Goal: Information Seeking & Learning: Learn about a topic

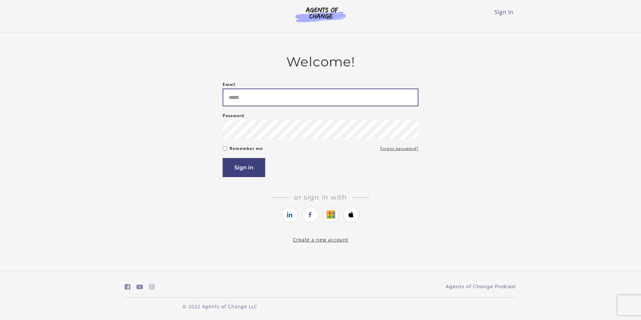
click at [276, 101] on input "Email" at bounding box center [321, 98] width 196 height 18
type input "**********"
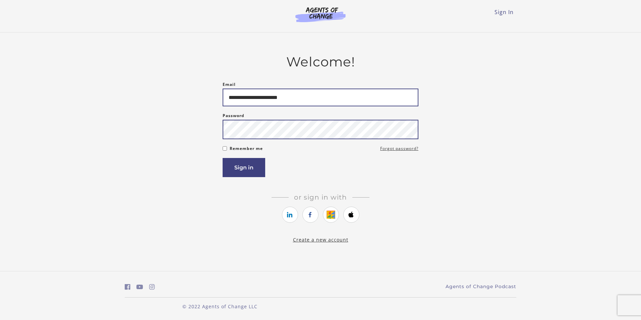
click at [223, 158] on button "Sign in" at bounding box center [244, 167] width 43 height 19
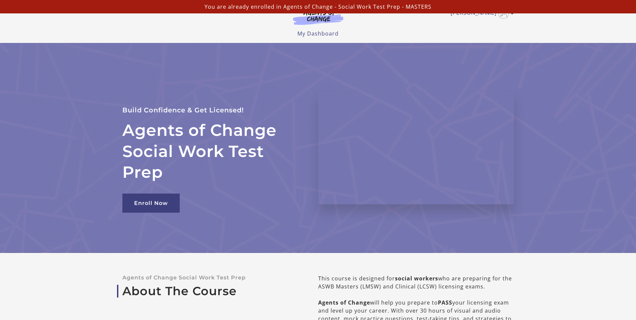
click at [349, 7] on p "You are already enrolled in Agents of Change - Social Work Test Prep - MASTERS" at bounding box center [318, 7] width 631 height 8
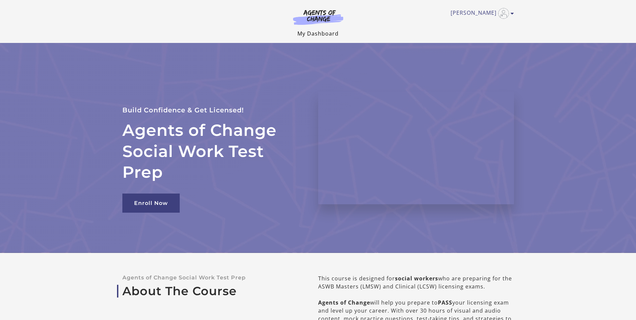
click at [311, 31] on link "My Dashboard" at bounding box center [317, 33] width 41 height 7
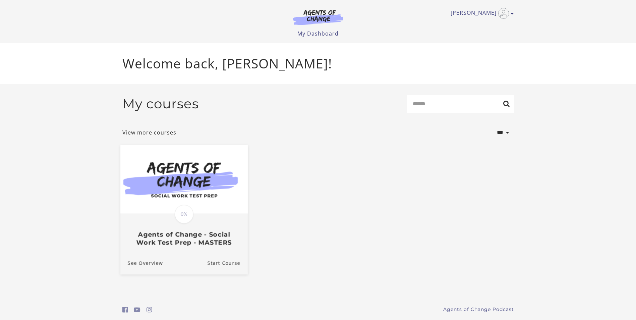
click at [225, 204] on img at bounding box center [183, 179] width 127 height 69
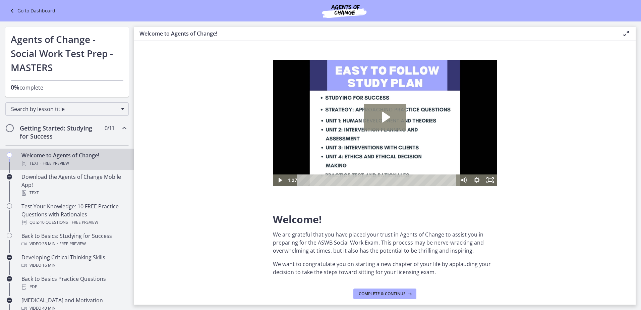
click at [381, 115] on icon "Play Video: c1o6hcmjueu5qasqsu00.mp4" at bounding box center [385, 117] width 42 height 27
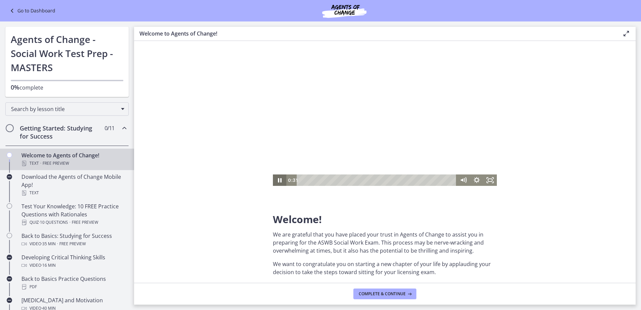
click at [280, 182] on icon "Pause" at bounding box center [279, 179] width 13 height 11
click at [282, 180] on icon "Play Video" at bounding box center [280, 180] width 16 height 14
click at [392, 177] on div "0:55" at bounding box center [378, 179] width 152 height 11
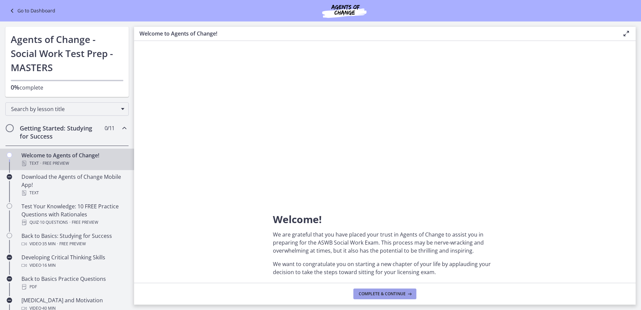
click at [393, 295] on span "Complete & continue" at bounding box center [382, 293] width 47 height 5
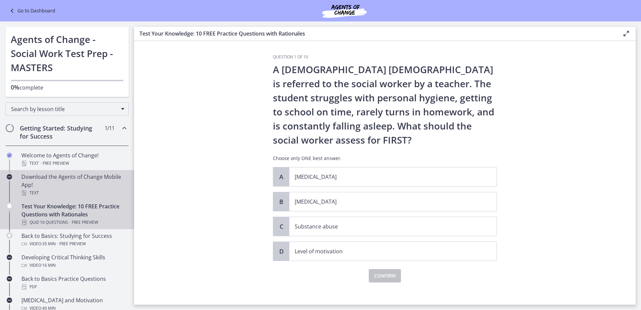
click at [30, 187] on div "Download the Agents of Change Mobile App! Text" at bounding box center [73, 185] width 105 height 24
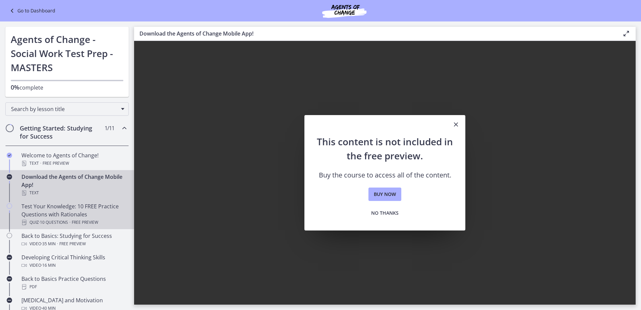
click at [34, 204] on div "Test Your Knowledge: 10 FREE Practice Questions with Rationales Quiz · 10 Quest…" at bounding box center [73, 214] width 105 height 24
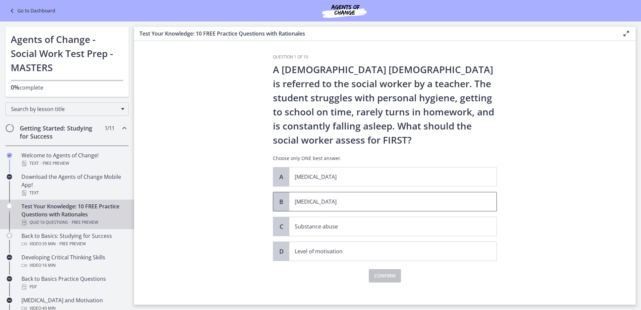
click at [326, 200] on p "[MEDICAL_DATA]" at bounding box center [386, 202] width 183 height 8
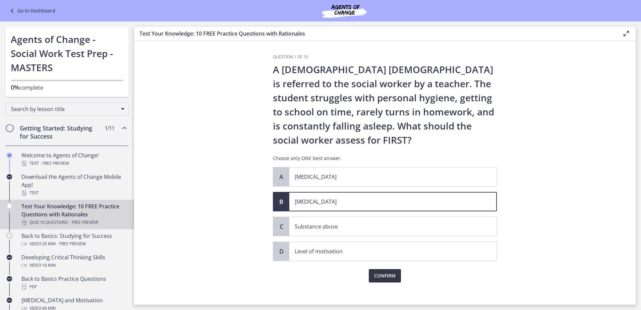
click at [380, 273] on span "Confirm" at bounding box center [384, 276] width 21 height 8
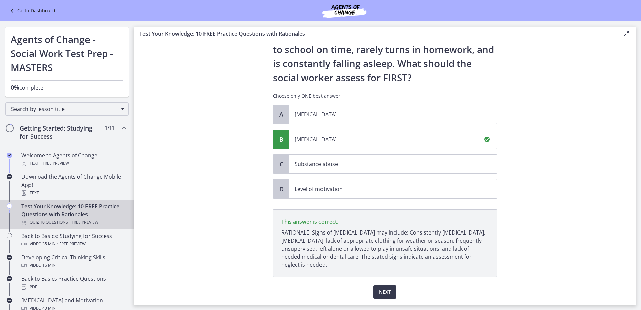
scroll to position [83, 0]
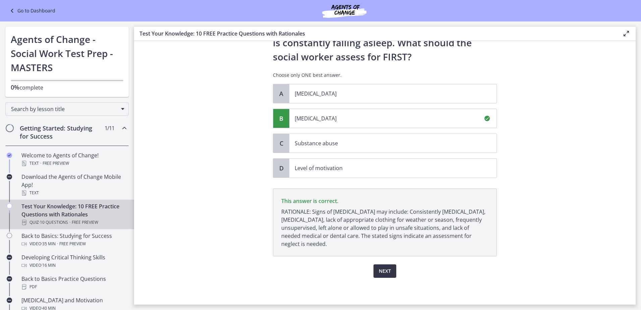
click at [382, 273] on span "Next" at bounding box center [385, 271] width 12 height 8
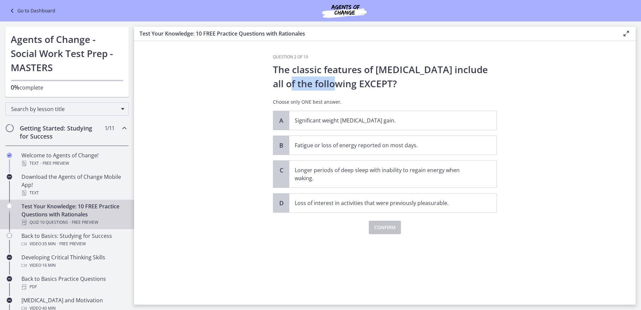
drag, startPoint x: 280, startPoint y: 85, endPoint x: 332, endPoint y: 89, distance: 52.5
click at [332, 89] on p "The classic features of [MEDICAL_DATA] include all of the following EXCEPT?" at bounding box center [385, 76] width 224 height 28
click at [343, 179] on p "Longer periods of deep sleep with inability to regain energy when waking." at bounding box center [386, 174] width 183 height 16
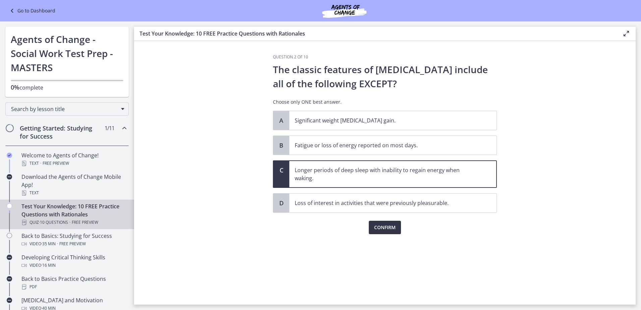
click at [381, 229] on span "Confirm" at bounding box center [384, 227] width 21 height 8
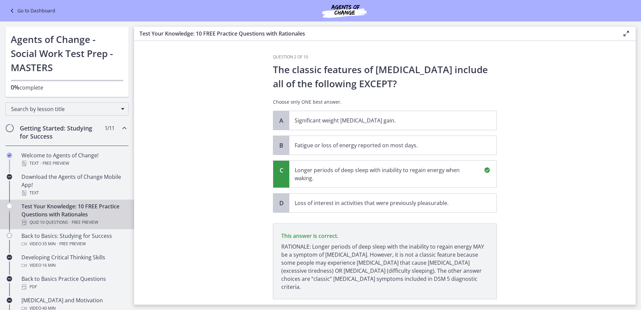
scroll to position [35, 0]
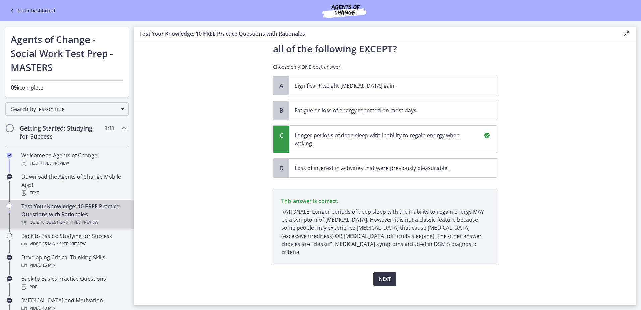
click at [379, 275] on span "Next" at bounding box center [385, 279] width 12 height 8
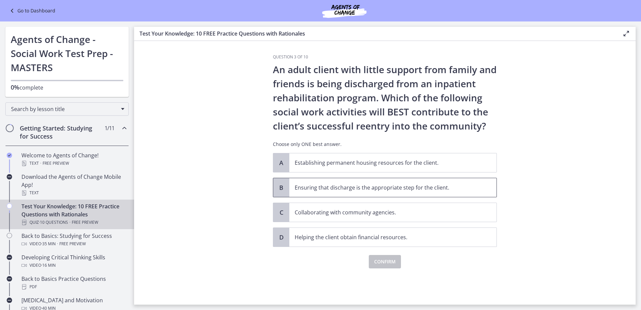
click at [420, 191] on p "Ensuring that discharge is the appropriate step for the client." at bounding box center [386, 187] width 183 height 8
click at [390, 262] on span "Confirm" at bounding box center [384, 262] width 21 height 8
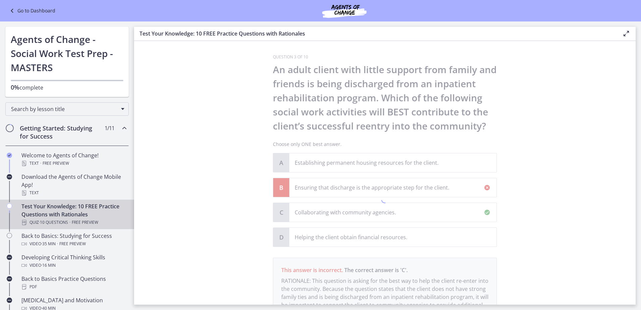
scroll to position [69, 0]
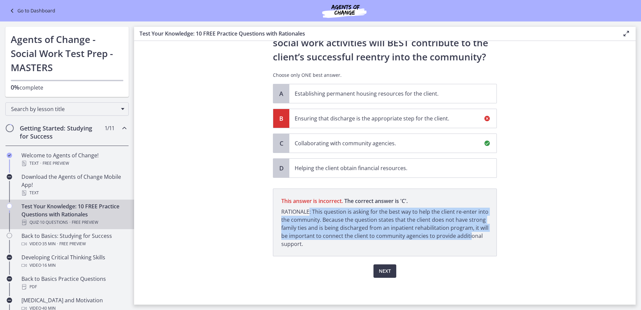
drag, startPoint x: 307, startPoint y: 211, endPoint x: 466, endPoint y: 234, distance: 160.2
click at [466, 234] on p "RATIONALE: This question is asking for the best way to help the client re-enter…" at bounding box center [384, 228] width 207 height 40
click at [390, 268] on button "Next" at bounding box center [385, 270] width 23 height 13
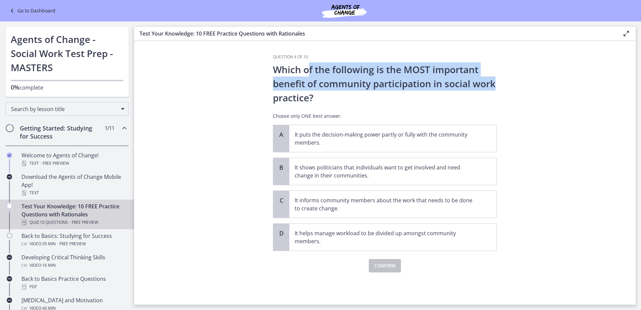
drag, startPoint x: 308, startPoint y: 67, endPoint x: 510, endPoint y: 77, distance: 202.5
click at [510, 77] on section "Question 4 of 10 Which of the following is the MOST important benefit of commun…" at bounding box center [385, 173] width 502 height 264
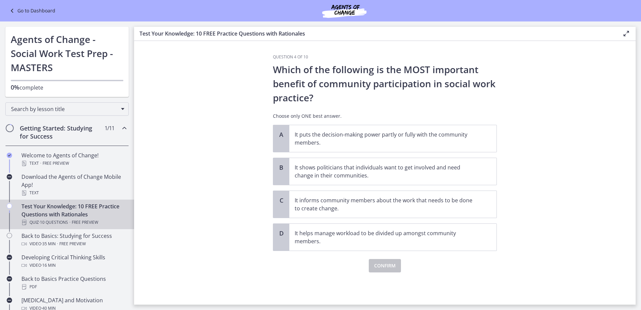
click at [512, 116] on section "Question 4 of 10 Which of the following is the MOST important benefit of commun…" at bounding box center [385, 173] width 502 height 264
click at [408, 209] on p "It informs community members about the work that needs to be done to create cha…" at bounding box center [386, 204] width 183 height 16
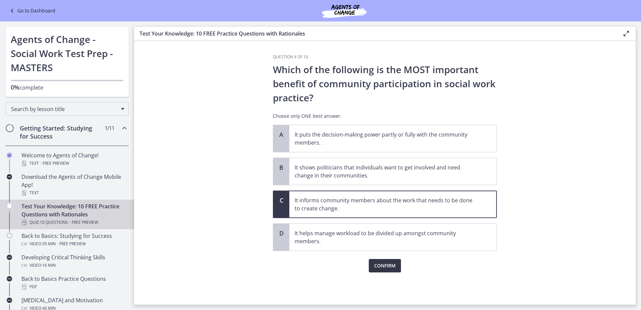
click at [382, 263] on span "Confirm" at bounding box center [384, 266] width 21 height 8
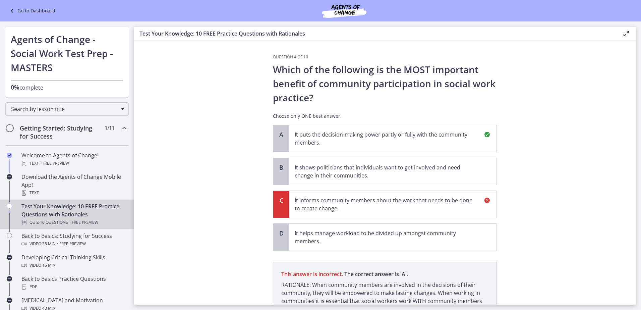
scroll to position [65, 0]
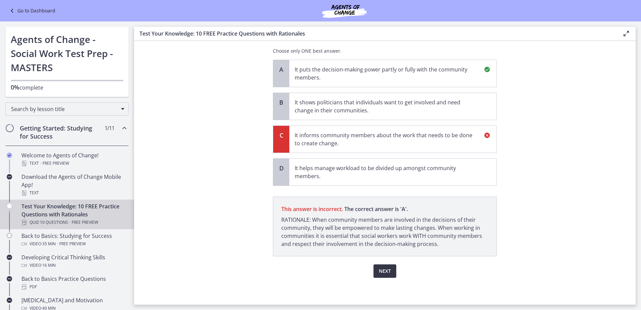
click at [382, 270] on span "Next" at bounding box center [385, 271] width 12 height 8
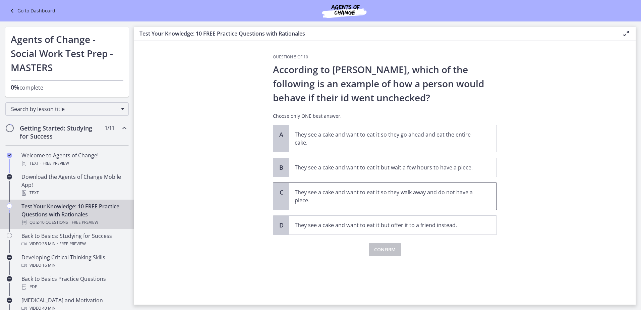
click at [360, 194] on p "They see a cake and want to eat it so they walk away and do not have a piece." at bounding box center [386, 196] width 183 height 16
click at [383, 243] on button "Confirm" at bounding box center [385, 249] width 32 height 13
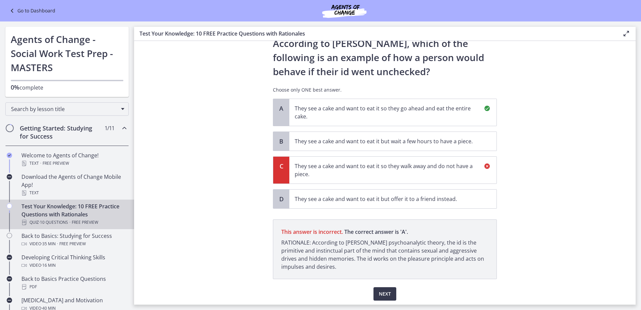
scroll to position [49, 0]
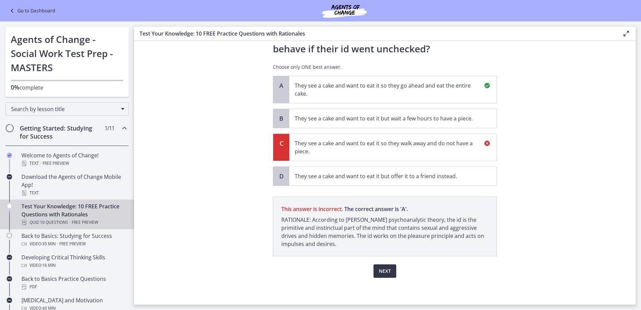
click at [385, 270] on span "Next" at bounding box center [385, 271] width 12 height 8
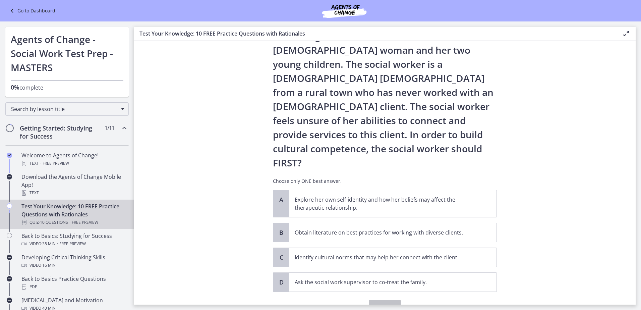
scroll to position [55, 0]
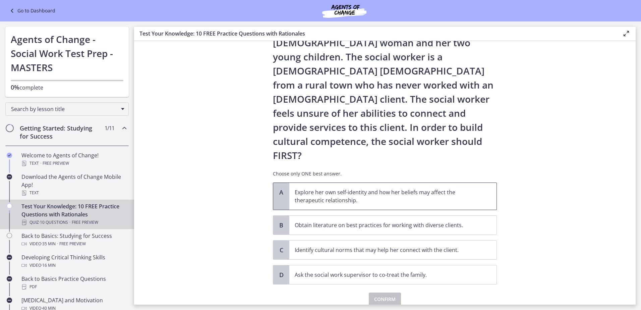
click at [433, 188] on p "Explore her own self-identity and how her beliefs may affect the therapeutic re…" at bounding box center [386, 196] width 183 height 16
click at [380, 295] on span "Confirm" at bounding box center [384, 299] width 21 height 8
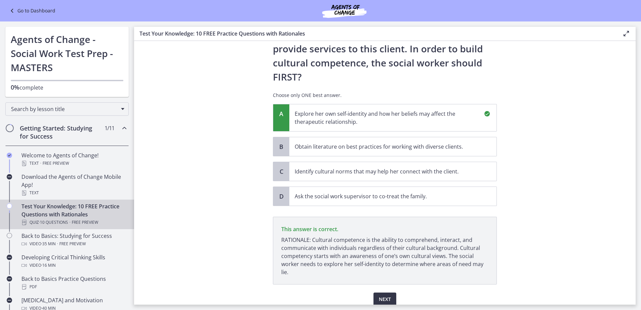
click at [379, 295] on span "Next" at bounding box center [385, 299] width 12 height 8
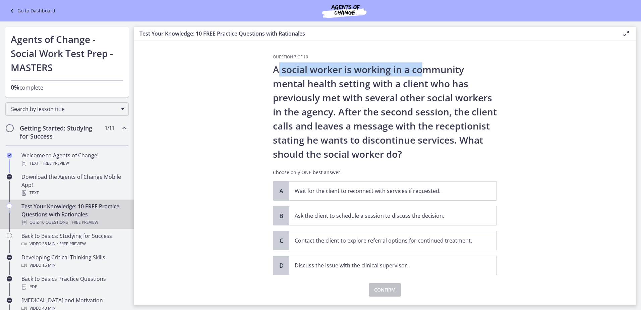
drag, startPoint x: 278, startPoint y: 71, endPoint x: 423, endPoint y: 75, distance: 145.6
click at [423, 75] on p "A social worker is working in a community mental health setting with a client w…" at bounding box center [385, 111] width 224 height 99
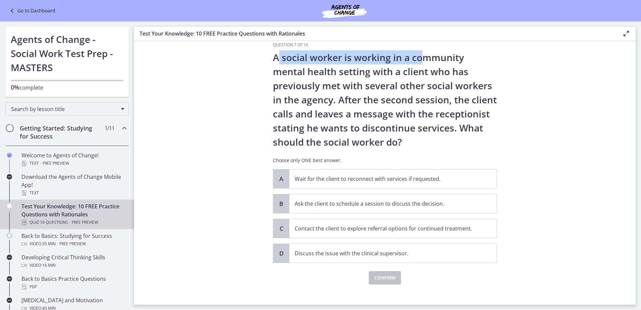
scroll to position [19, 0]
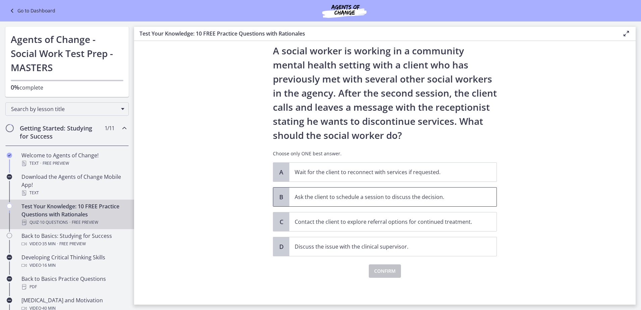
click at [347, 201] on span "Ask the client to schedule a session to discuss the decision." at bounding box center [392, 196] width 207 height 19
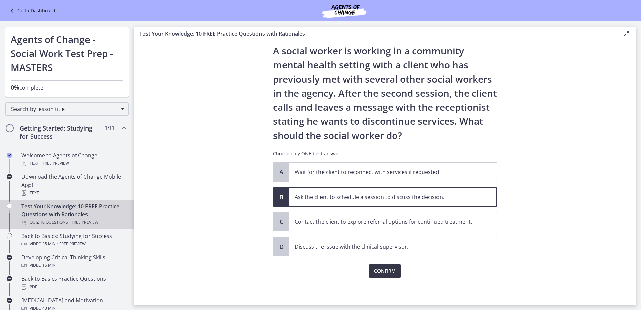
click at [375, 268] on span "Confirm" at bounding box center [384, 271] width 21 height 8
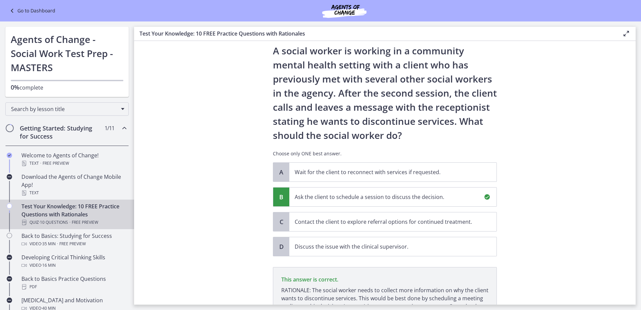
scroll to position [97, 0]
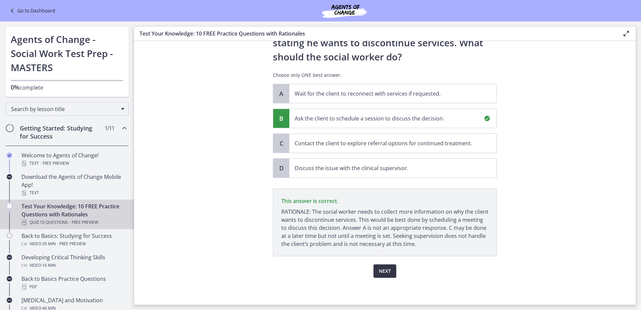
click at [379, 273] on span "Next" at bounding box center [385, 271] width 12 height 8
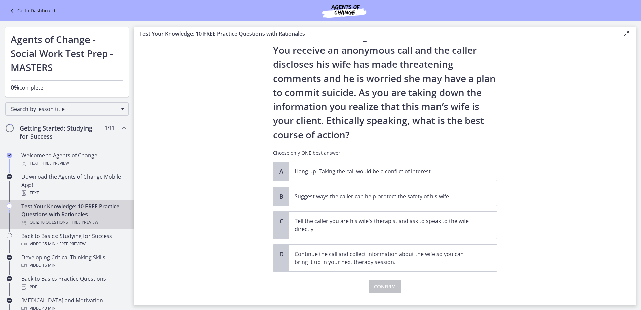
scroll to position [49, 0]
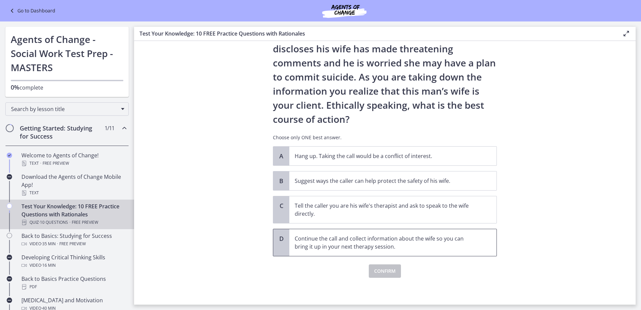
click at [387, 246] on p "Continue the call and collect information about the wife so you can bring it up…" at bounding box center [386, 242] width 183 height 16
click at [389, 184] on p "Suggest ways the caller can help protect the safety of his wife." at bounding box center [386, 181] width 183 height 8
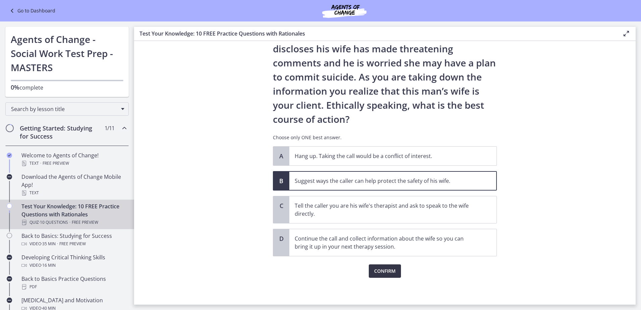
click at [376, 268] on span "Confirm" at bounding box center [384, 271] width 21 height 8
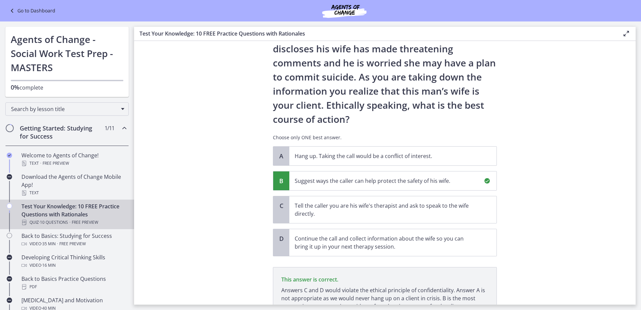
scroll to position [111, 0]
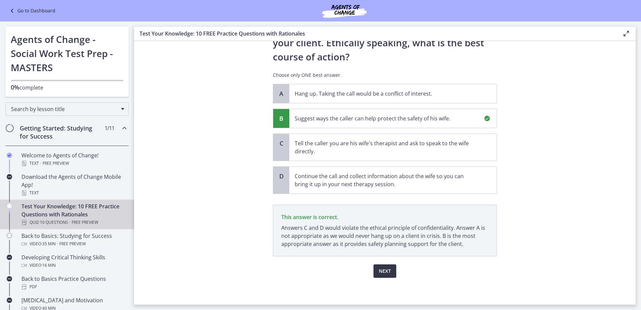
click at [379, 268] on span "Next" at bounding box center [385, 271] width 12 height 8
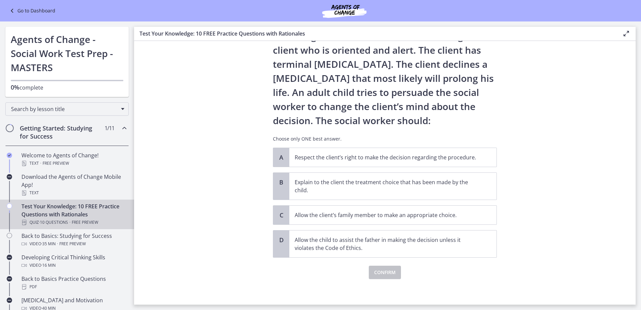
scroll to position [35, 0]
click at [338, 157] on p "Respect the client’s right to make the decision regarding the procedure." at bounding box center [386, 156] width 183 height 8
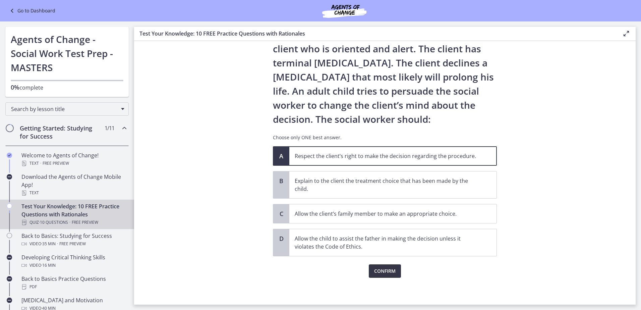
click at [377, 271] on span "Confirm" at bounding box center [384, 271] width 21 height 8
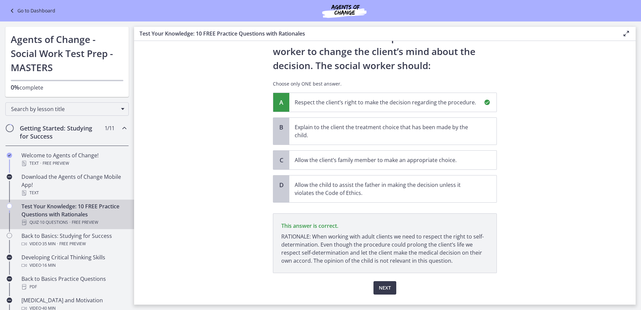
scroll to position [105, 0]
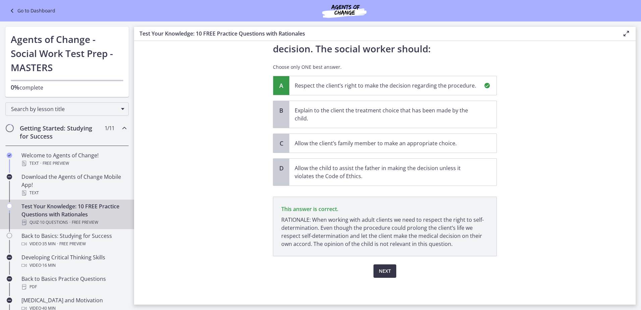
click at [380, 270] on span "Next" at bounding box center [385, 271] width 12 height 8
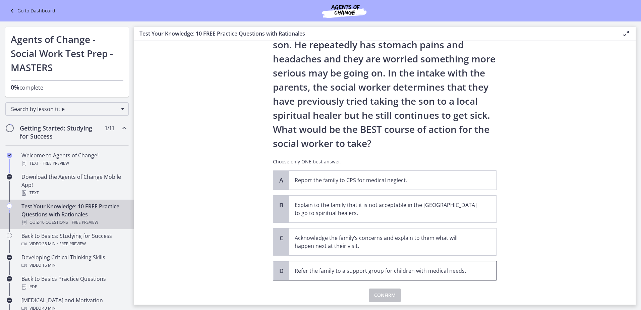
scroll to position [91, 0]
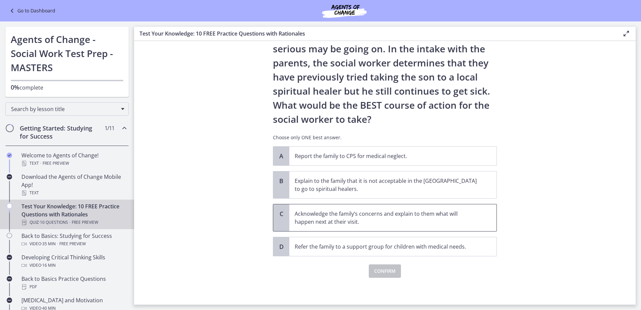
click at [398, 220] on p "Acknowledge the family’s concerns and explain to them what will happen next at …" at bounding box center [386, 218] width 183 height 16
click at [381, 265] on button "Confirm" at bounding box center [385, 270] width 32 height 13
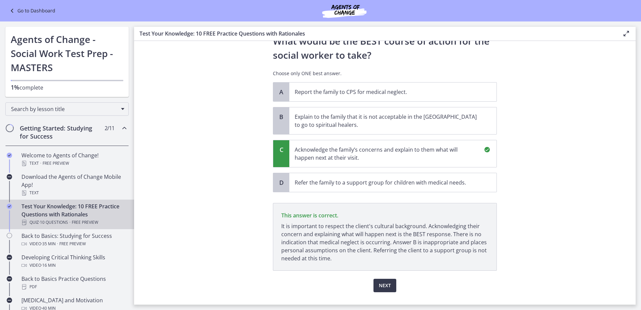
scroll to position [170, 0]
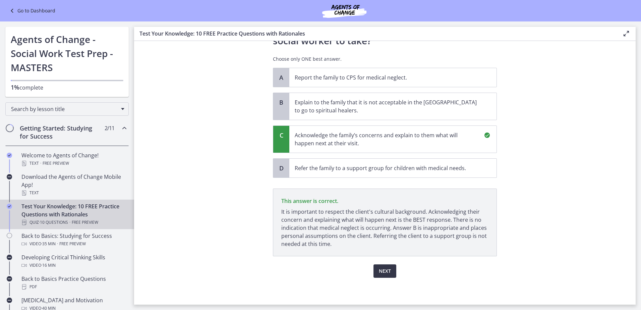
click at [380, 272] on span "Next" at bounding box center [385, 271] width 12 height 8
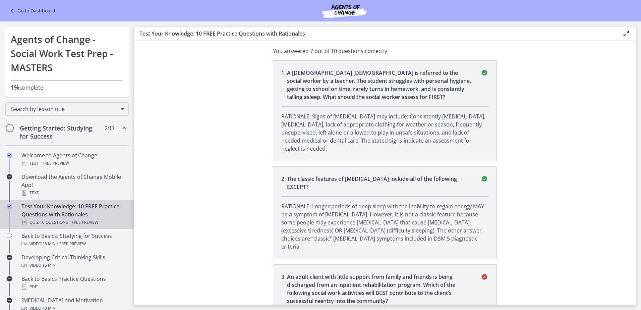
scroll to position [0, 0]
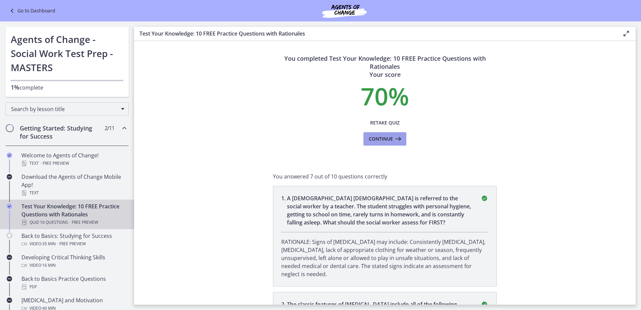
click at [396, 135] on icon at bounding box center [397, 139] width 9 height 8
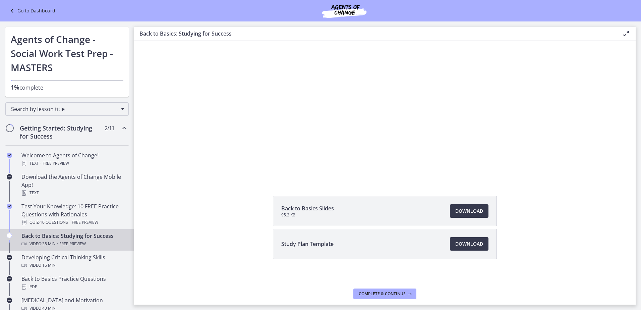
scroll to position [61, 0]
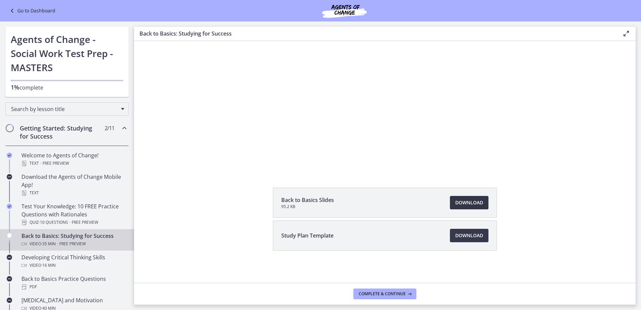
click at [462, 204] on span "Download Opens in a new window" at bounding box center [469, 203] width 28 height 8
click at [464, 231] on link "Download Opens in a new window" at bounding box center [469, 235] width 39 height 13
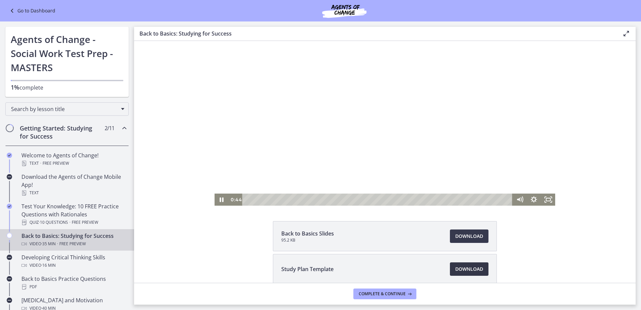
scroll to position [0, 0]
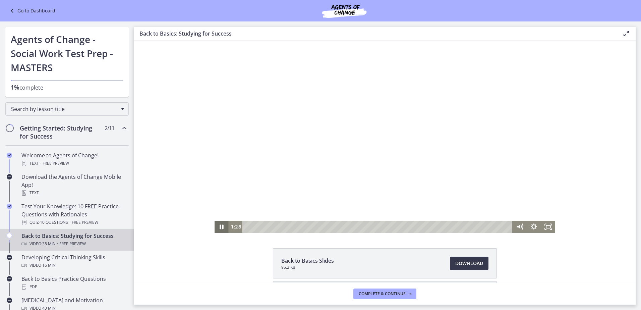
click at [219, 223] on icon "Pause" at bounding box center [222, 227] width 14 height 12
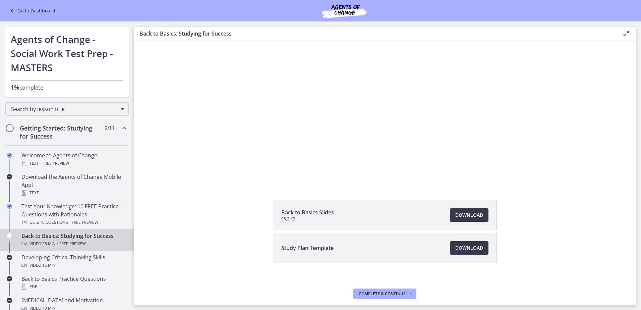
scroll to position [61, 0]
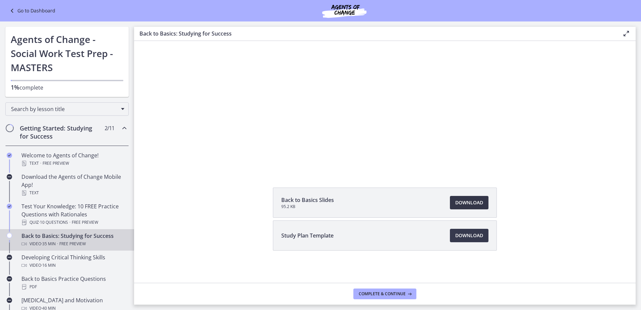
click at [468, 206] on span "Download Opens in a new window" at bounding box center [469, 203] width 28 height 8
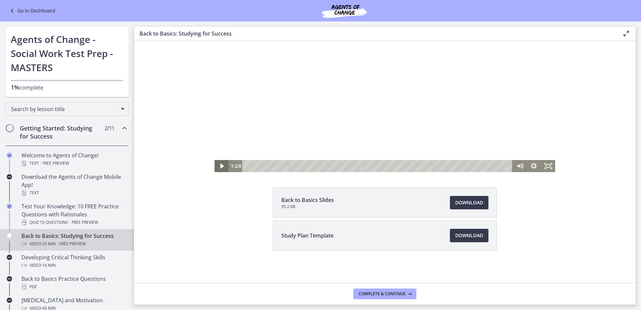
click at [222, 166] on icon "Play Video" at bounding box center [222, 166] width 14 height 12
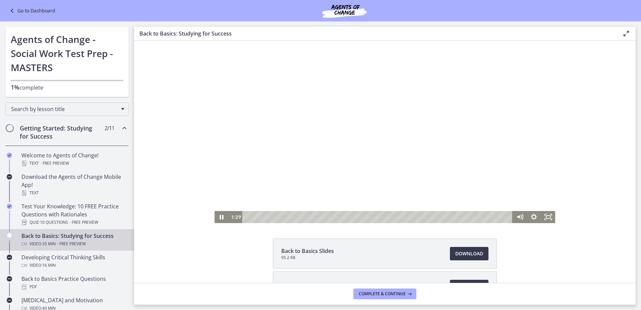
scroll to position [0, 0]
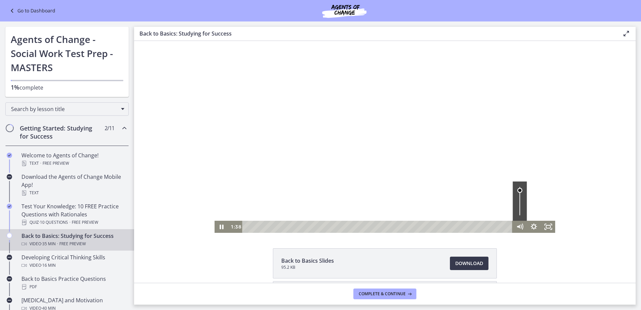
click at [518, 190] on div "Volume" at bounding box center [519, 189] width 5 height 5
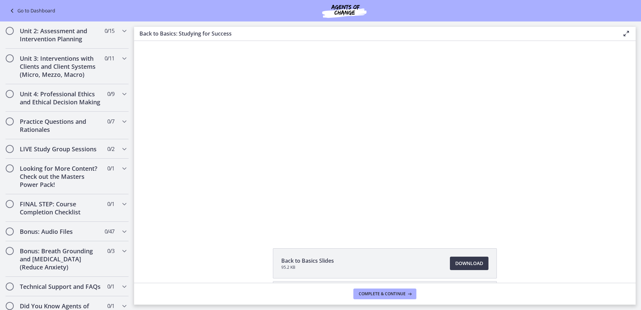
scroll to position [507, 0]
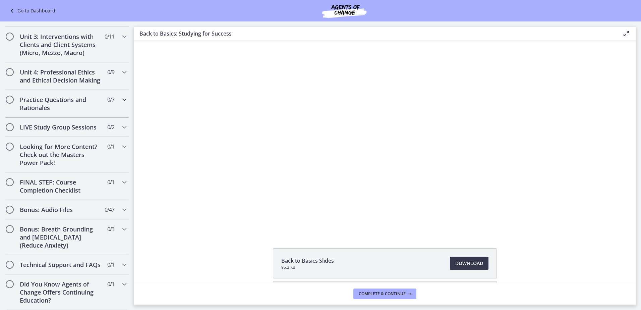
click at [113, 98] on div "Practice Questions and Rationales 0 / 7 Completed" at bounding box center [66, 103] width 123 height 27
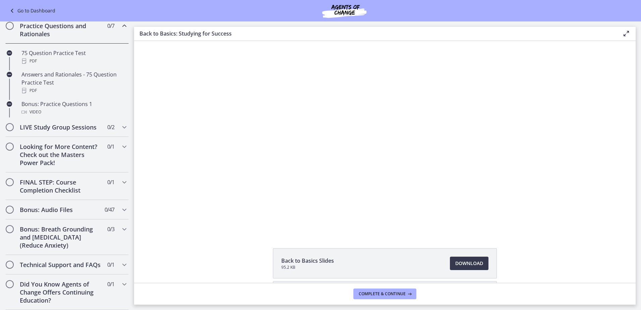
scroll to position [242, 0]
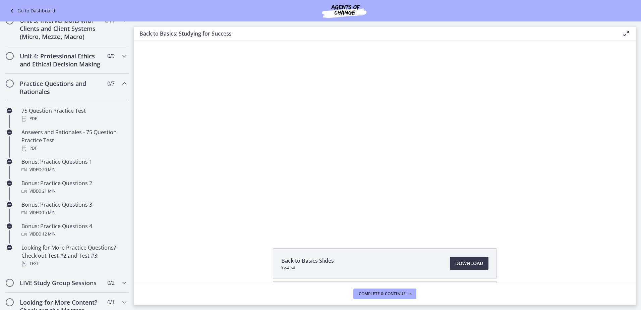
click at [113, 98] on div "Practice Questions and Rationales 0 / 7 Completed" at bounding box center [66, 87] width 123 height 27
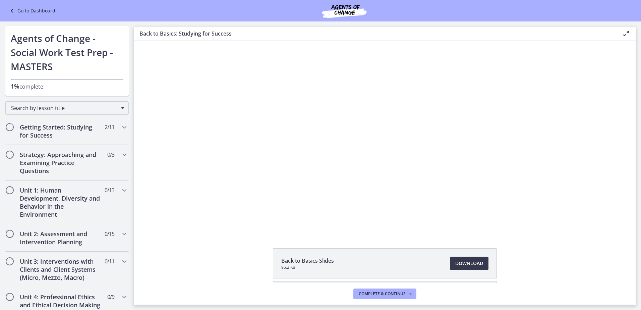
scroll to position [0, 0]
click at [212, 261] on div "Back to Basics Slides 95.2 KB Download Opens in a new window Study Plan Templat…" at bounding box center [385, 295] width 502 height 95
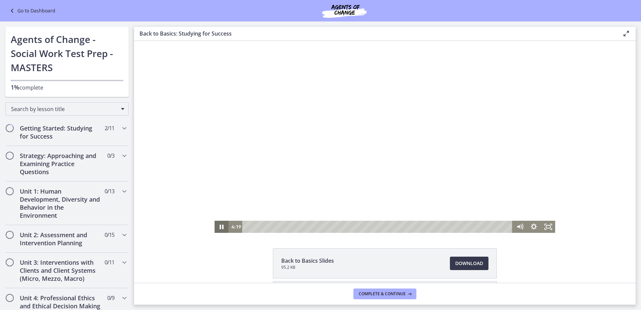
click at [220, 227] on icon "Pause" at bounding box center [222, 227] width 14 height 12
click at [217, 229] on icon "Play Video" at bounding box center [222, 226] width 17 height 14
click at [217, 229] on icon "Pause" at bounding box center [222, 227] width 14 height 12
click at [222, 227] on icon "Play Video" at bounding box center [222, 227] width 14 height 12
click at [222, 227] on icon "Pause" at bounding box center [222, 227] width 14 height 12
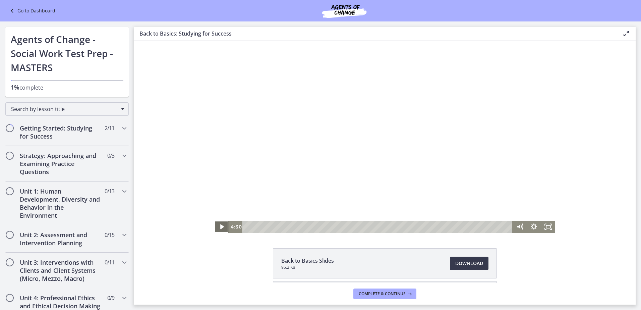
click at [215, 229] on icon "Play Video" at bounding box center [222, 227] width 14 height 12
click at [219, 229] on icon "Pause" at bounding box center [221, 227] width 5 height 6
click at [217, 230] on icon "Play Video" at bounding box center [222, 226] width 17 height 14
click at [85, 163] on h2 "Strategy: Approaching and Examining Practice Questions" at bounding box center [61, 164] width 82 height 24
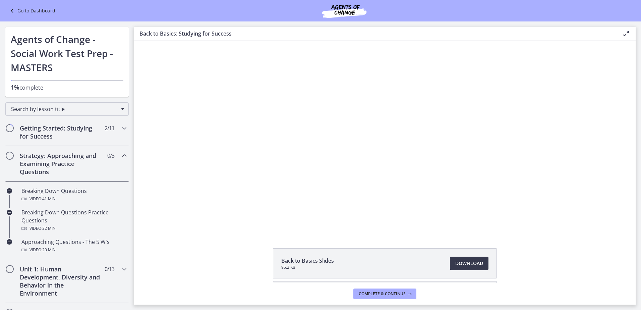
click at [85, 163] on h2 "Strategy: Approaching and Examining Practice Questions" at bounding box center [61, 164] width 82 height 24
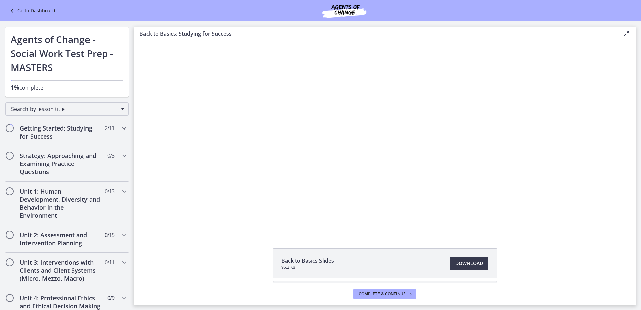
click at [103, 133] on div "Getting Started: Studying for Success 2 / 11 Completed" at bounding box center [66, 131] width 123 height 27
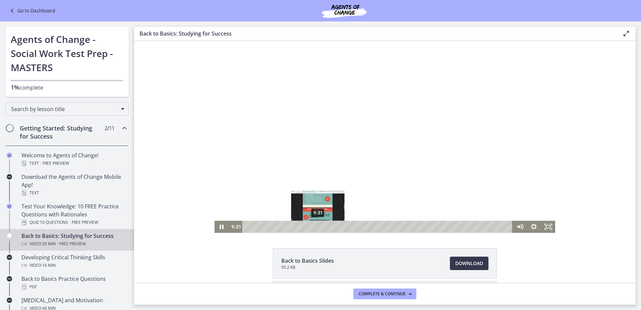
click at [316, 226] on div "9:31" at bounding box center [378, 227] width 262 height 12
click at [320, 226] on div "10:04" at bounding box center [378, 227] width 262 height 12
click at [323, 227] on div "10:34" at bounding box center [378, 227] width 262 height 12
click at [586, 139] on div "Click for sound @keyframes VOLUME_SMALL_WAVE_FLASH { 0% { opacity: 0; } 33% { o…" at bounding box center [385, 137] width 502 height 192
click at [216, 226] on icon "Pause" at bounding box center [221, 226] width 17 height 14
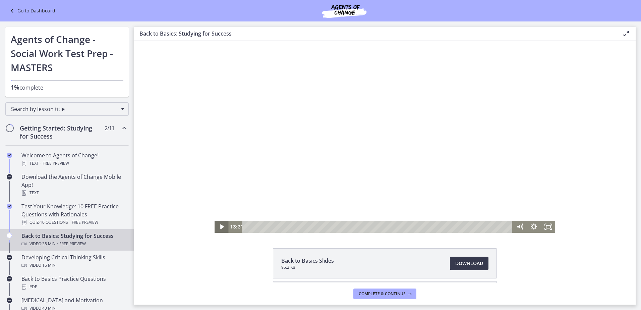
click at [216, 226] on icon "Play Video" at bounding box center [222, 227] width 14 height 12
click at [216, 226] on icon "Pause" at bounding box center [221, 226] width 17 height 14
click at [223, 223] on icon "Play Video" at bounding box center [222, 226] width 17 height 14
click at [223, 223] on icon "Pause" at bounding box center [222, 227] width 14 height 12
click at [394, 127] on div at bounding box center [385, 137] width 341 height 192
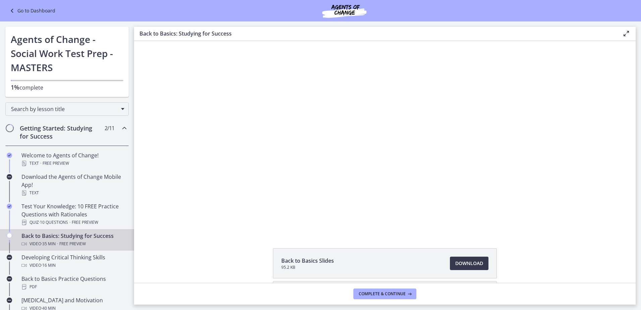
click at [192, 208] on div "Click for sound @keyframes VOLUME_SMALL_WAVE_FLASH { 0% { opacity: 0; } 33% { o…" at bounding box center [385, 137] width 502 height 192
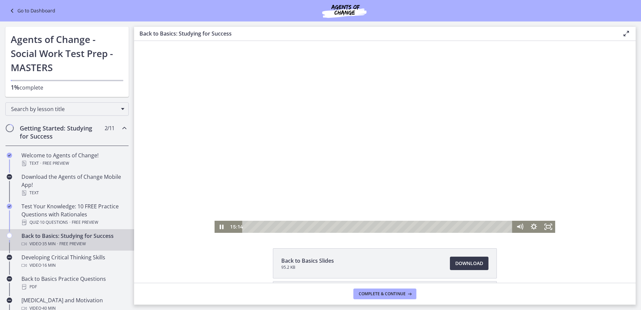
click at [445, 142] on div at bounding box center [385, 137] width 341 height 192
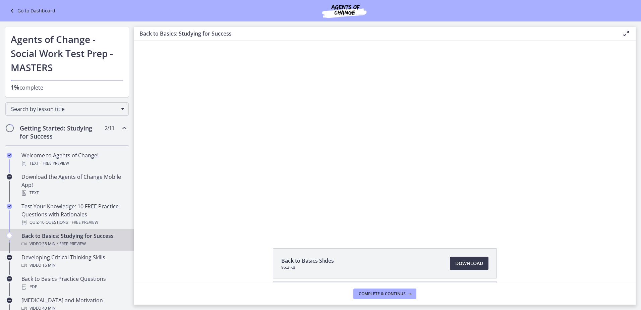
click at [445, 142] on div at bounding box center [385, 137] width 341 height 192
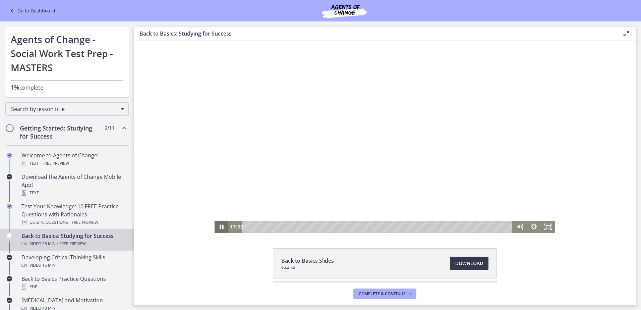
click at [217, 226] on icon "Pause" at bounding box center [222, 227] width 14 height 12
click at [220, 229] on icon "Play Video" at bounding box center [222, 227] width 14 height 12
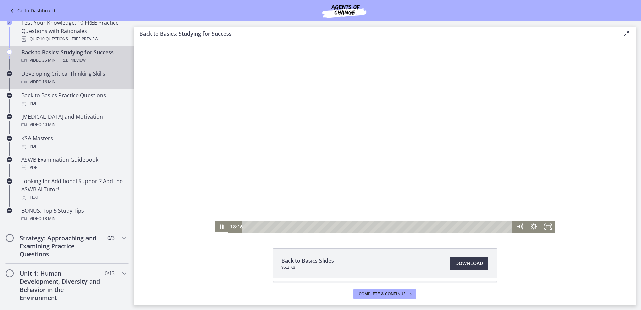
scroll to position [201, 0]
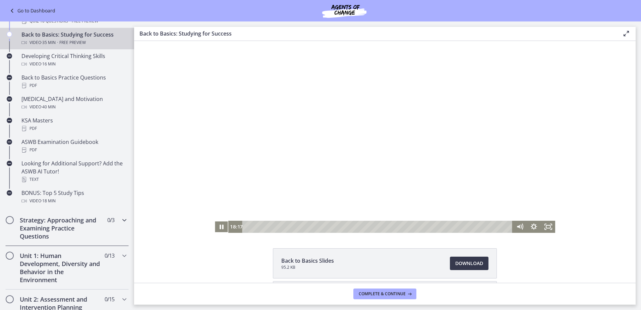
click at [84, 225] on h2 "Strategy: Approaching and Examining Practice Questions" at bounding box center [61, 228] width 82 height 24
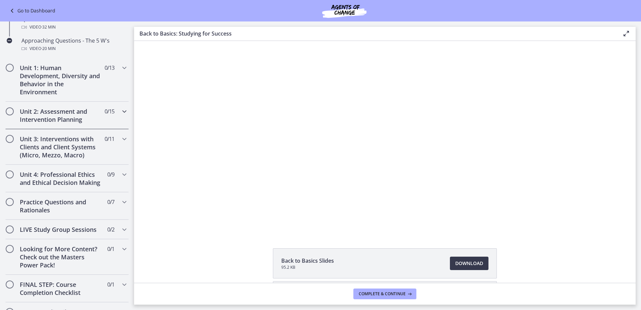
click at [115, 112] on div "Unit 2: Assessment and Intervention Planning 0 / 15 Completed" at bounding box center [66, 115] width 123 height 27
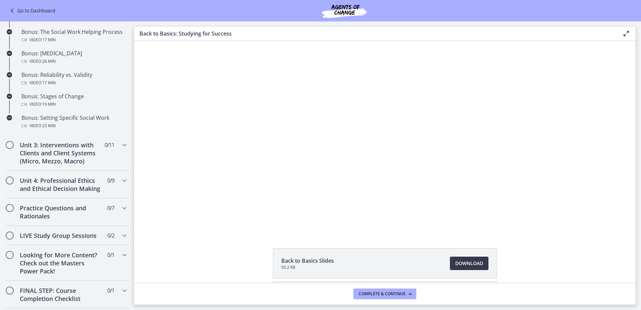
scroll to position [536, 0]
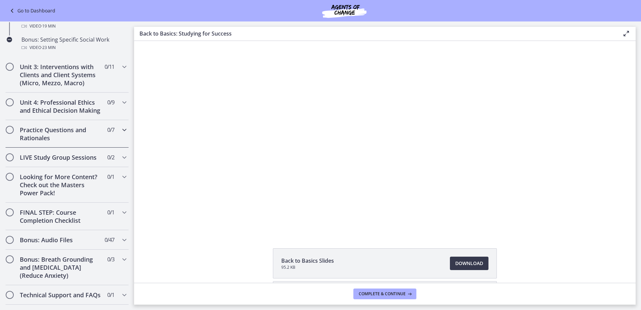
click at [109, 145] on div "Practice Questions and Rationales 0 / 7 Completed" at bounding box center [66, 133] width 123 height 27
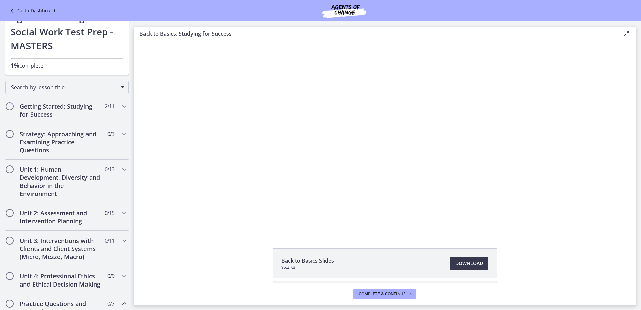
scroll to position [0, 0]
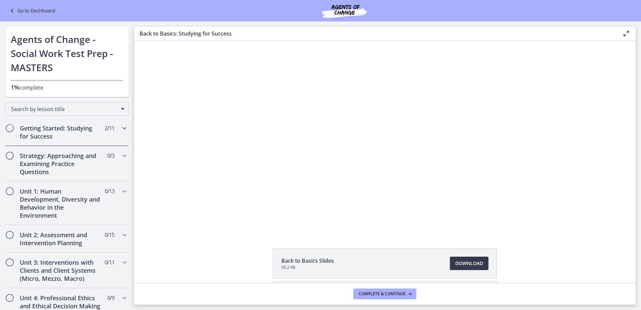
click at [108, 134] on div "Getting Started: Studying for Success 2 / 11 Completed" at bounding box center [66, 131] width 123 height 27
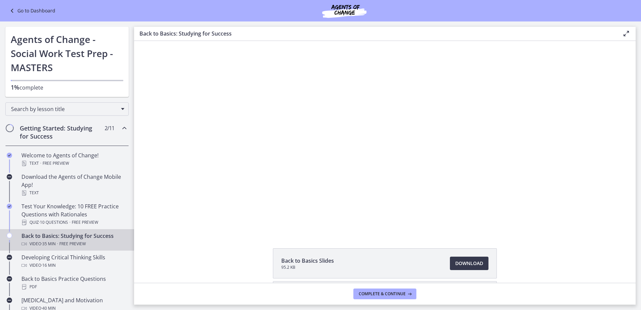
click at [108, 134] on div "Getting Started: Studying for Success 2 / 11 Completed" at bounding box center [66, 131] width 123 height 27
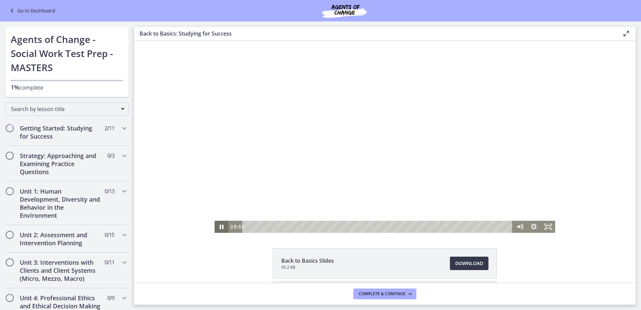
click at [220, 227] on icon "Pause" at bounding box center [222, 227] width 14 height 12
click at [220, 226] on icon "Play Video" at bounding box center [222, 227] width 4 height 6
click at [219, 227] on icon "Pause" at bounding box center [221, 226] width 17 height 14
click at [217, 227] on icon "Play Video" at bounding box center [222, 227] width 14 height 12
click at [219, 230] on icon "Pause" at bounding box center [221, 226] width 17 height 14
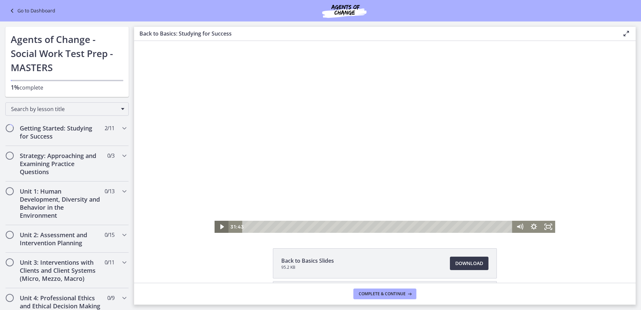
click at [216, 228] on icon "Play Video" at bounding box center [222, 227] width 14 height 12
click at [380, 293] on span "Complete & continue" at bounding box center [382, 293] width 47 height 5
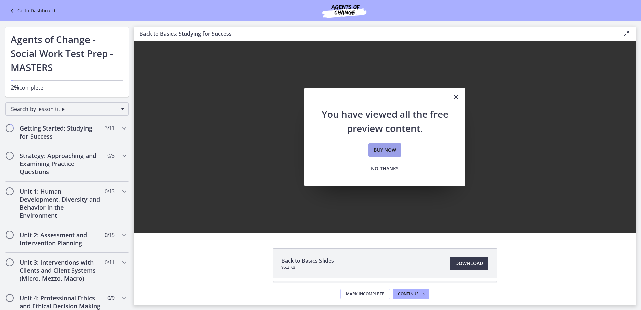
click at [387, 152] on span "Buy now" at bounding box center [385, 150] width 22 height 8
